Goal: Transaction & Acquisition: Purchase product/service

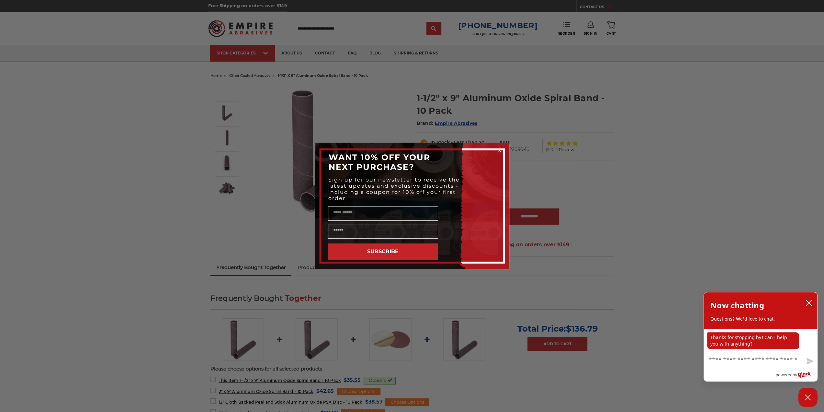
click at [499, 149] on icon "Close dialog" at bounding box center [499, 150] width 6 height 6
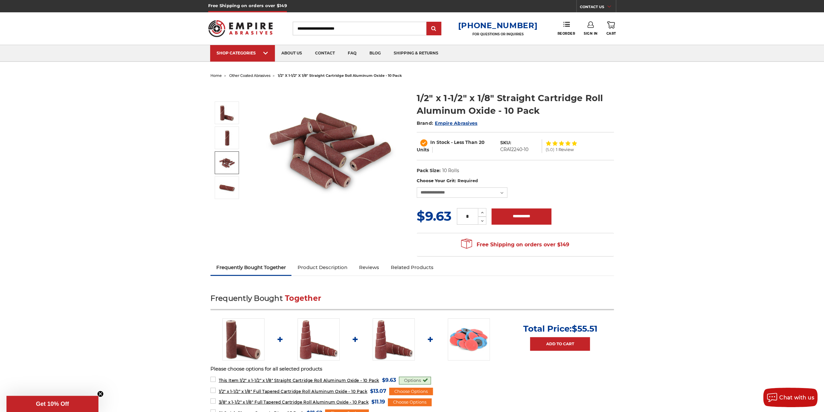
click at [232, 157] on img at bounding box center [227, 162] width 16 height 16
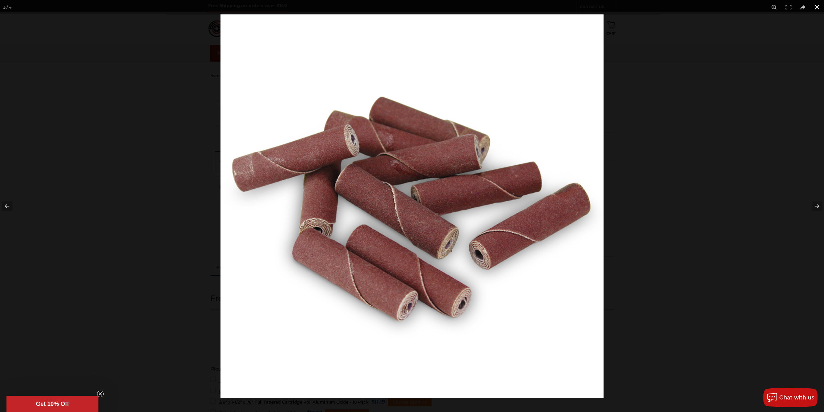
click at [815, 9] on button at bounding box center [817, 7] width 14 height 14
